Goal: Task Accomplishment & Management: Complete application form

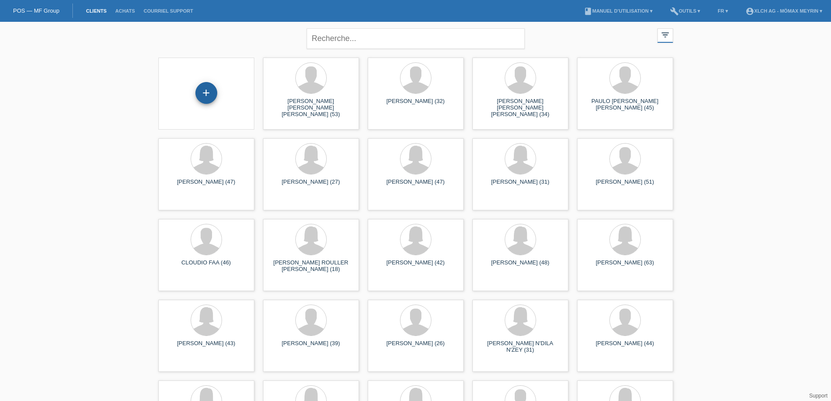
click at [213, 93] on div "+" at bounding box center [206, 93] width 22 height 22
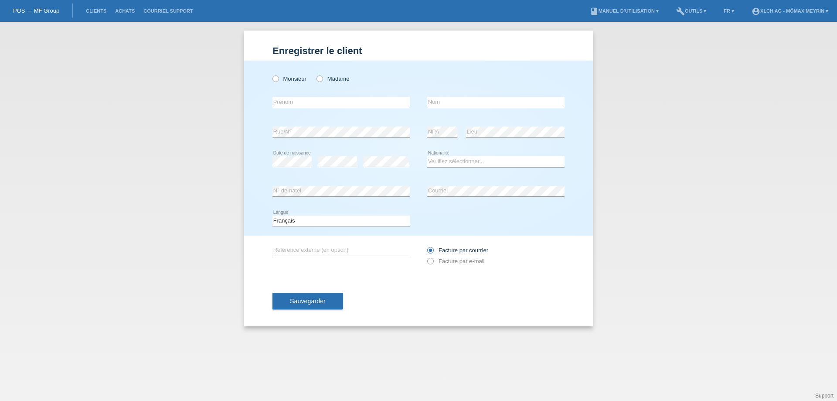
click at [322, 83] on div "Monsieur Madame" at bounding box center [341, 79] width 137 height 18
click at [315, 74] on icon at bounding box center [315, 74] width 0 height 0
click at [322, 79] on input "Madame" at bounding box center [320, 78] width 6 height 6
radio input "true"
click at [323, 104] on input "text" at bounding box center [341, 102] width 137 height 11
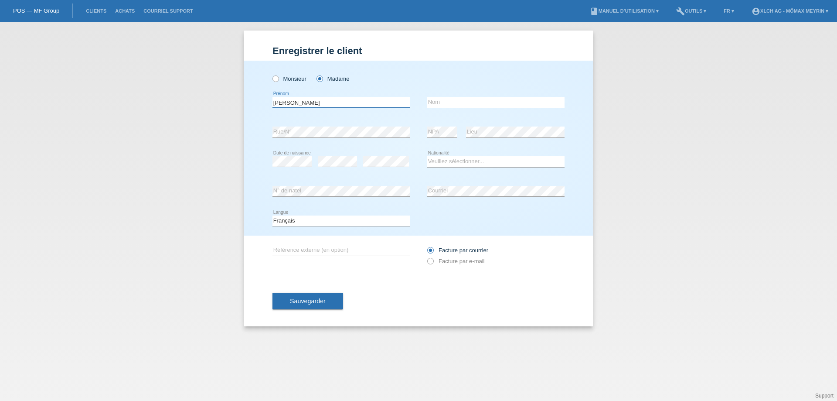
click at [315, 100] on input "MARBELLY DELROSARIO" at bounding box center [341, 102] width 137 height 11
type input "MARBELLY DEL ROSARIO"
click at [458, 99] on input "text" at bounding box center [495, 102] width 137 height 11
type input "[PERSON_NAME]"
click at [467, 160] on select "Veuillez sélectionner... Suisse Allemagne Autriche Liechtenstein ------------ A…" at bounding box center [495, 161] width 137 height 10
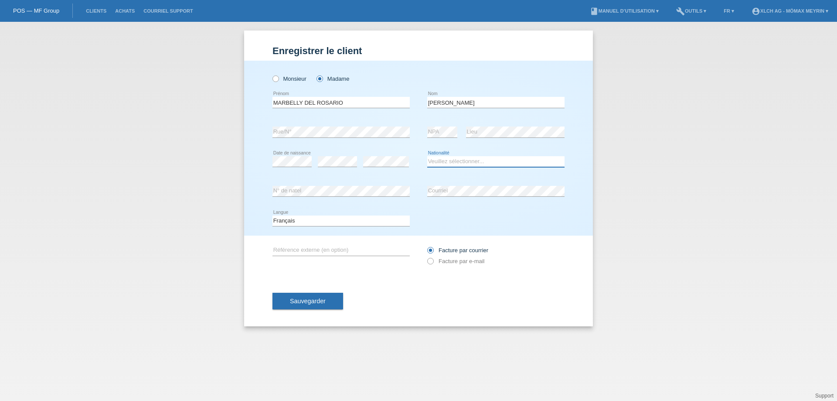
select select "CH"
click at [427, 156] on select "Veuillez sélectionner... Suisse Allemagne Autriche Liechtenstein ------------ A…" at bounding box center [495, 161] width 137 height 10
click at [474, 196] on icon at bounding box center [495, 196] width 137 height 0
drag, startPoint x: 326, startPoint y: 301, endPoint x: 333, endPoint y: 301, distance: 7.0
click at [329, 301] on button "Sauvegarder" at bounding box center [308, 301] width 71 height 17
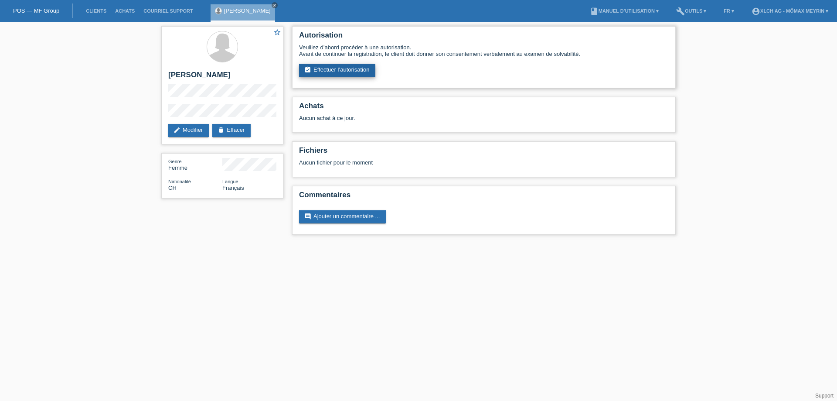
click at [347, 72] on link "assignment_turned_in Effectuer l’autorisation" at bounding box center [337, 70] width 76 height 13
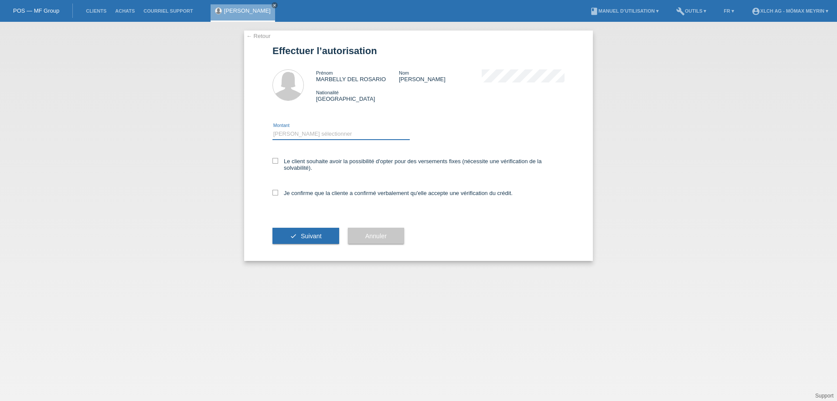
click at [310, 136] on select "Veuillez sélectionner CHF 1.00 - CHF 499.00 CHF 500.00 - CHF 1'999.00 CHF 2'000…" at bounding box center [341, 134] width 137 height 10
select select "2"
click at [273, 129] on select "Veuillez sélectionner CHF 1.00 - CHF 499.00 CHF 500.00 - CHF 1'999.00 CHF 2'000…" at bounding box center [341, 134] width 137 height 10
drag, startPoint x: 274, startPoint y: 192, endPoint x: 267, endPoint y: 190, distance: 7.9
click at [273, 192] on icon at bounding box center [276, 193] width 6 height 6
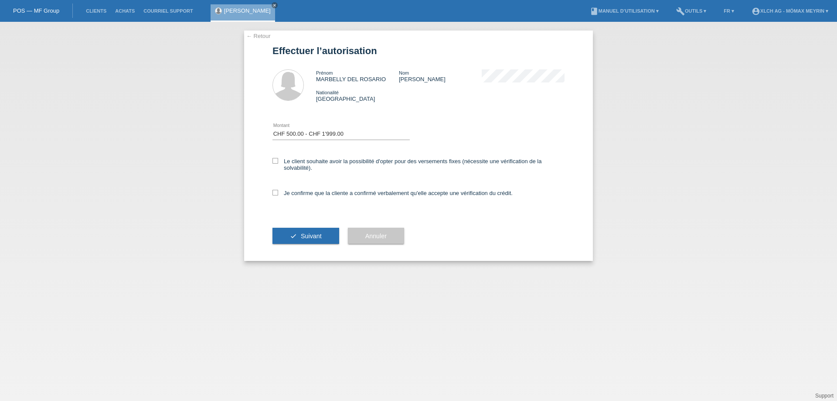
click at [273, 192] on input "Je confirme que la cliente a confirmé verbalement qu'elle accepte une vérificat…" at bounding box center [276, 193] width 6 height 6
checkbox input "true"
click at [293, 234] on button "check Suivant" at bounding box center [306, 236] width 67 height 17
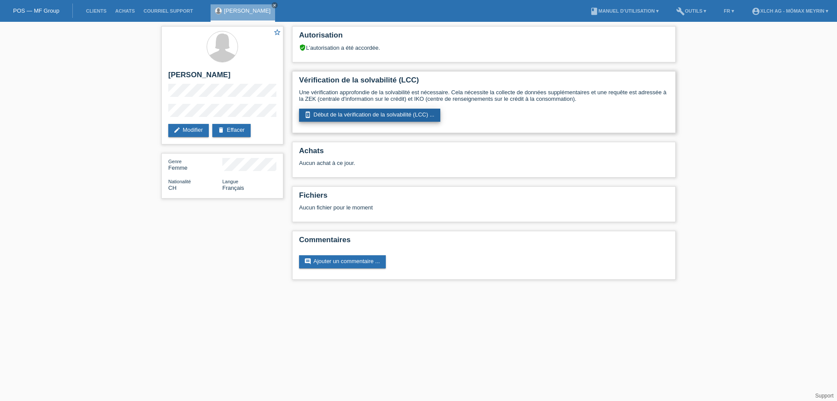
click at [397, 116] on link "perm_device_information Début de la vérification de la solvabilité (LCC) ..." at bounding box center [369, 115] width 141 height 13
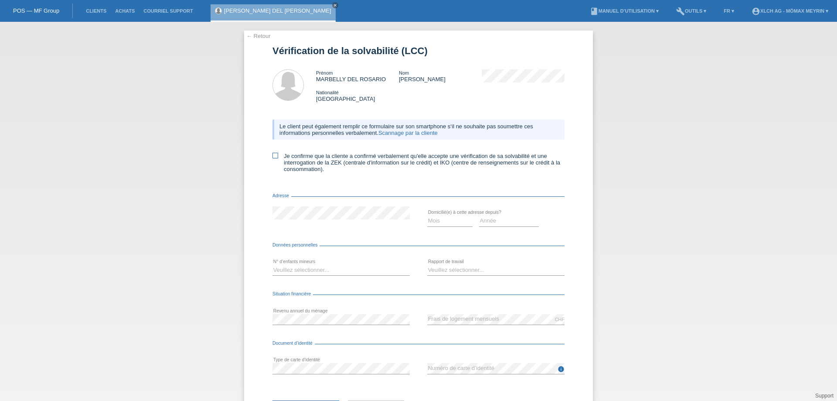
click at [273, 156] on icon at bounding box center [276, 156] width 6 height 6
click at [273, 156] on input "Je confirme que la cliente a confirmé verbalement qu'elle accepte une vérificat…" at bounding box center [276, 156] width 6 height 6
checkbox input "true"
click at [451, 224] on select "Mois 01 02 03 04 05 06 07 08 09 10" at bounding box center [449, 220] width 45 height 10
select select "06"
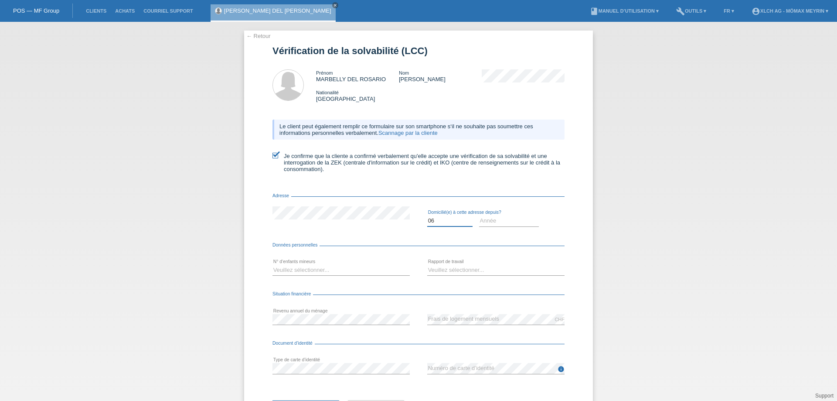
click at [427, 215] on select "Mois 01 02 03 04 05 06 07 08 09 10" at bounding box center [449, 220] width 45 height 10
click at [506, 218] on select "Année 2025 2024 2023 2022 2021 2020 2019 2018 2017 2016 2015 2014 2013 2012 201…" at bounding box center [509, 220] width 60 height 10
select select "2020"
click at [479, 215] on select "Année 2025 2024 2023 2022 2021 2020 2019 2018 2017 2016 2015 2014 2013 2012 201…" at bounding box center [509, 220] width 60 height 10
click at [334, 268] on select "Veuillez sélectionner... 0 1 2 3 4 5 6 7 8 9" at bounding box center [341, 270] width 137 height 10
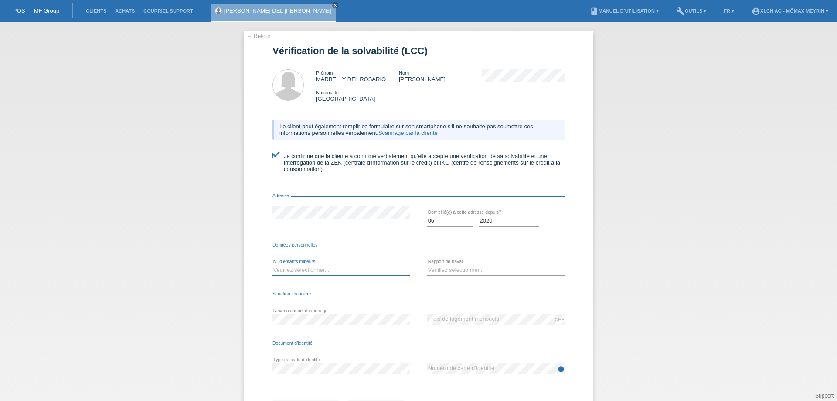
select select "1"
click at [273, 265] on select "Veuillez sélectionner... 0 1 2 3 4 5 6 7 8 9" at bounding box center [341, 270] width 137 height 10
click at [433, 271] on select "Veuillez sélectionner... A durée indéterminée A durée déterminée Apprenti/étudi…" at bounding box center [495, 270] width 137 height 10
select select "UNLIMITED"
click at [427, 265] on select "Veuillez sélectionner... A durée indéterminée A durée déterminée Apprenti/étudi…" at bounding box center [495, 270] width 137 height 10
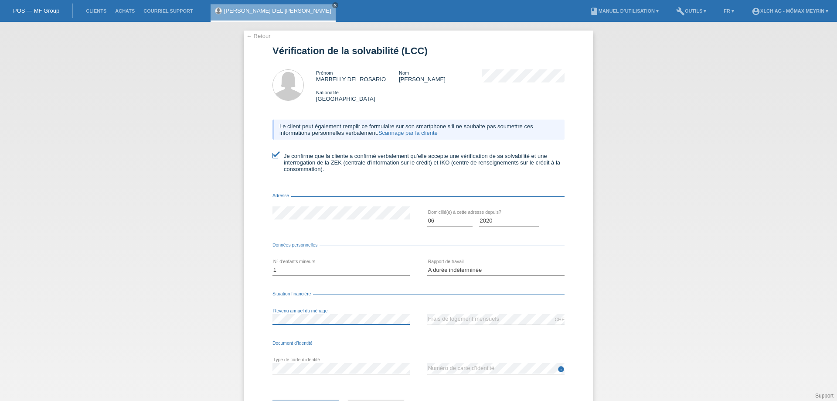
scroll to position [42, 0]
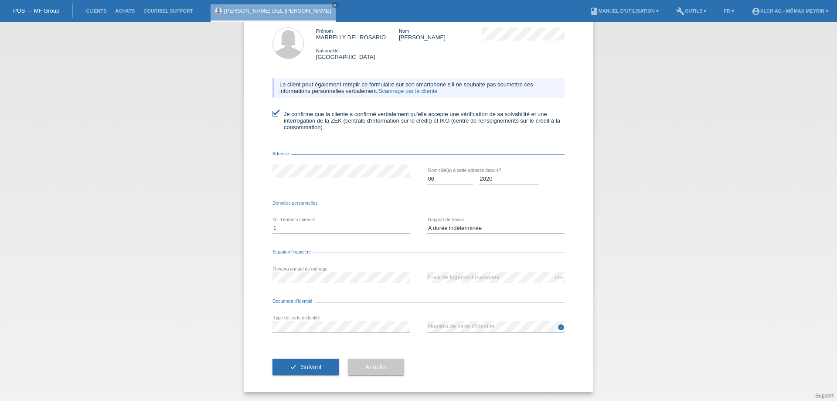
click at [301, 283] on div "error Revenu annuel du ménage" at bounding box center [341, 277] width 137 height 30
click at [489, 320] on div "info error Numéro de carte d’identité" at bounding box center [495, 327] width 137 height 30
click at [316, 369] on span "Suivant" at bounding box center [311, 366] width 21 height 7
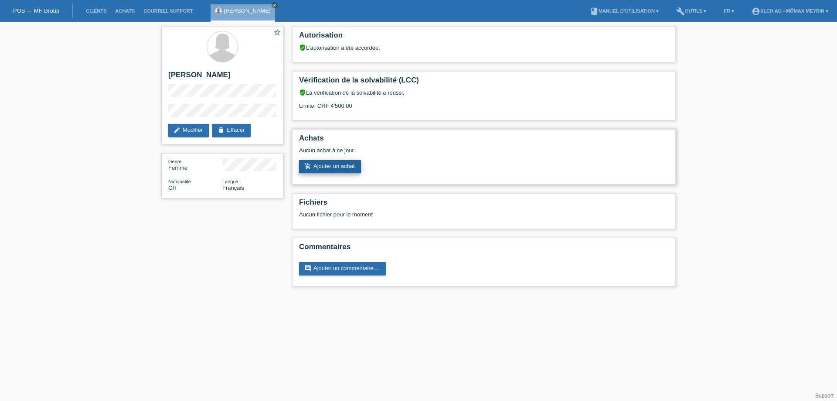
click at [331, 167] on link "add_shopping_cart Ajouter un achat" at bounding box center [330, 166] width 62 height 13
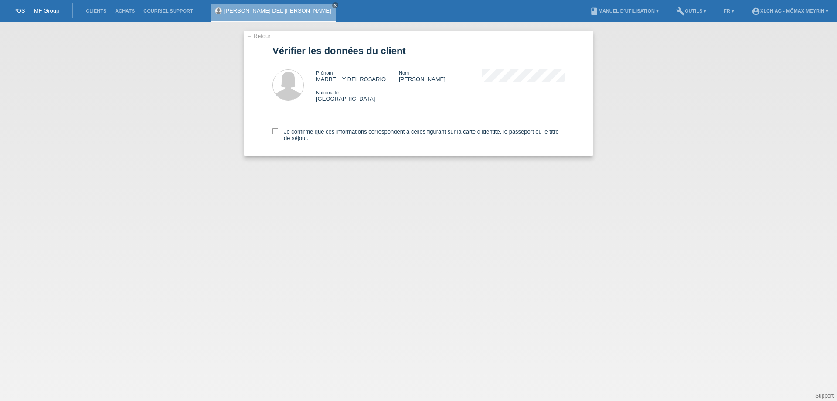
click at [274, 127] on div "Je confirme que ces informations correspondent à celles figurant sur la carte d…" at bounding box center [419, 133] width 292 height 45
click at [274, 132] on icon at bounding box center [276, 131] width 6 height 6
click at [274, 132] on input "Je confirme que ces informations correspondent à celles figurant sur la carte d…" at bounding box center [276, 131] width 6 height 6
checkbox input "true"
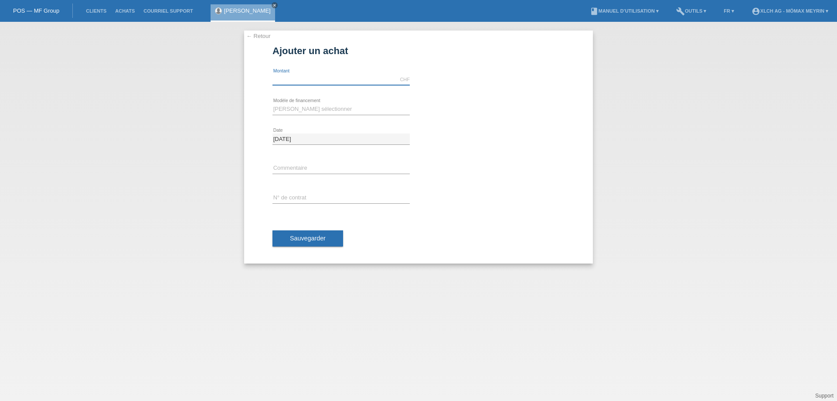
click at [298, 79] on input "text" at bounding box center [341, 79] width 137 height 11
type input "1747.00"
click at [338, 104] on select "[PERSON_NAME] sélectionner Achat sur facture avec paiement partiel Taux fixes -…" at bounding box center [341, 109] width 137 height 10
select select "113"
click at [273, 104] on select "[PERSON_NAME] sélectionner Achat sur facture avec paiement partiel Taux fixes -…" at bounding box center [341, 109] width 137 height 10
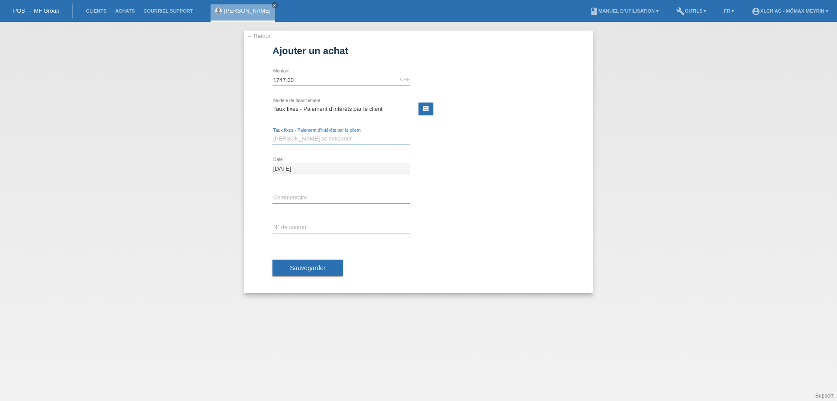
click at [315, 139] on select "[PERSON_NAME] sélectionner 6 versements 12 versements 24 versements 36 versemen…" at bounding box center [341, 138] width 137 height 10
select select "325"
click at [273, 133] on select "[PERSON_NAME] sélectionner 6 versements 12 versements 24 versements 36 versemen…" at bounding box center [341, 138] width 137 height 10
click at [292, 225] on input "text" at bounding box center [341, 227] width 137 height 11
type input "CJM9Y3"
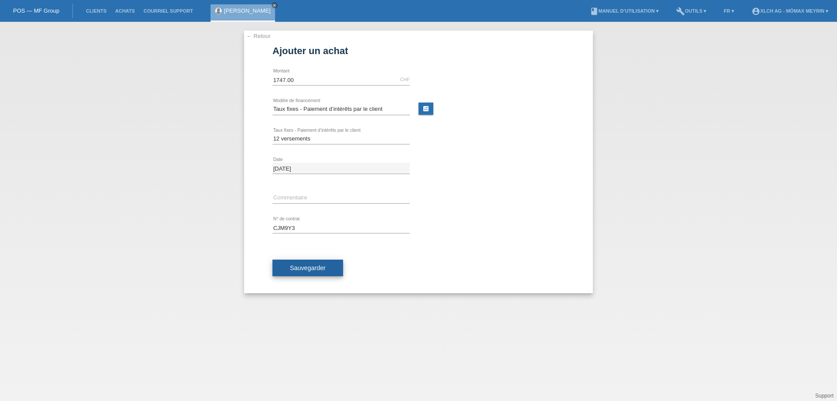
click at [321, 266] on span "Sauvegarder" at bounding box center [308, 267] width 36 height 7
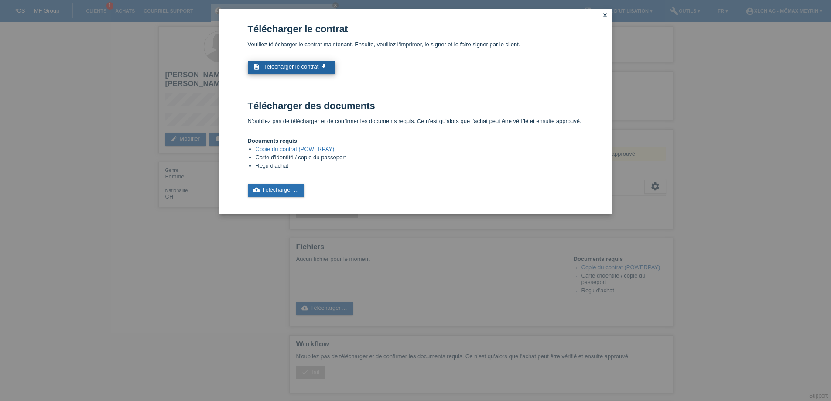
click at [303, 67] on span "Télécharger le contrat" at bounding box center [290, 66] width 55 height 7
click at [286, 190] on link "cloud_upload Télécharger ..." at bounding box center [276, 190] width 57 height 13
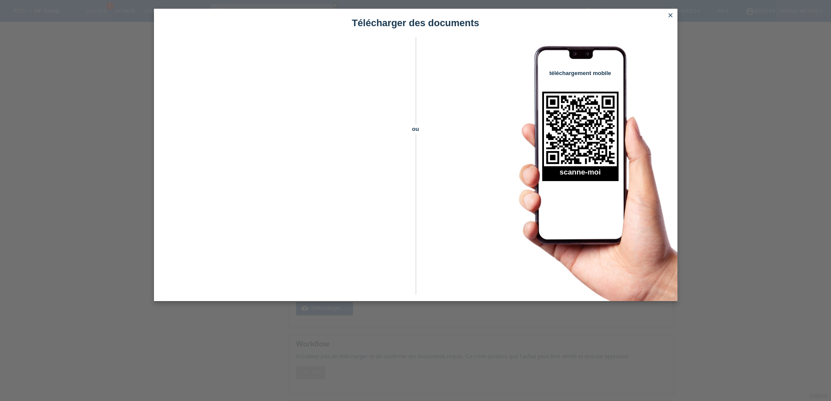
click at [672, 16] on icon "close" at bounding box center [670, 15] width 7 height 7
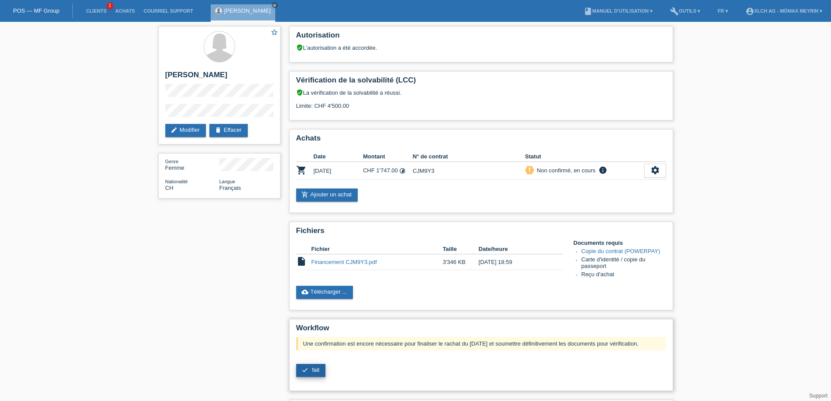
click at [315, 368] on span "fait" at bounding box center [315, 369] width 7 height 7
